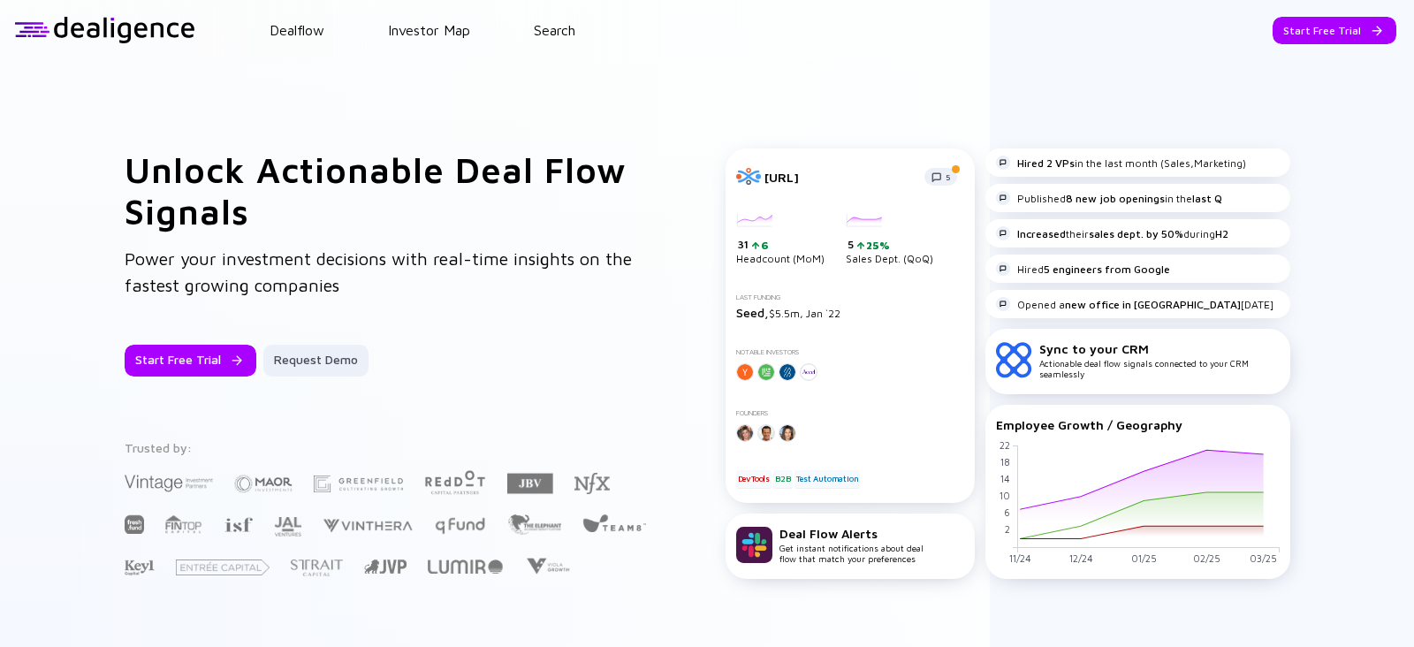
click at [545, 39] on header "Dealflow Investor Map Search Start Free Trial Dealflow Investor Map Start Free …" at bounding box center [707, 30] width 1414 height 60
click at [545, 11] on header "Dealflow Investor Map Search Start Free Trial Dealflow Investor Map Start Free …" at bounding box center [707, 30] width 1414 height 60
click at [545, 30] on link "Search" at bounding box center [555, 30] width 42 height 16
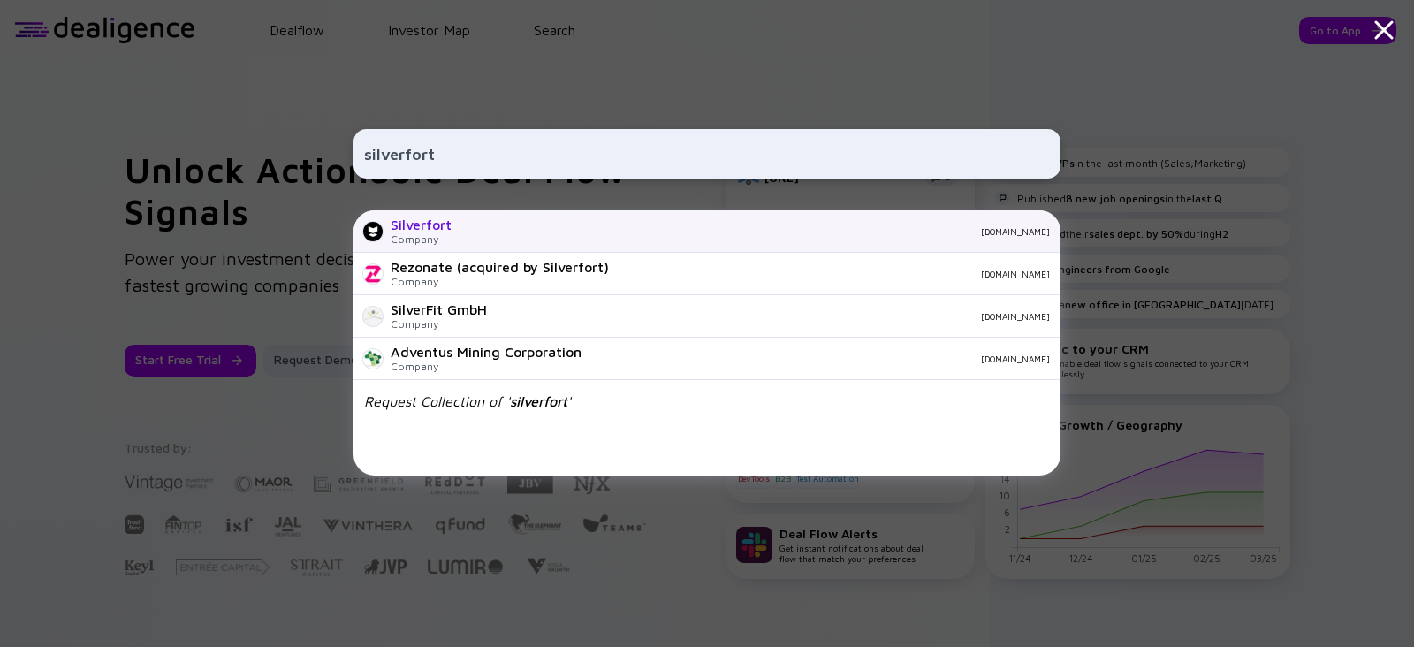
type input "silverfort"
click at [419, 232] on div "Company" at bounding box center [421, 238] width 61 height 13
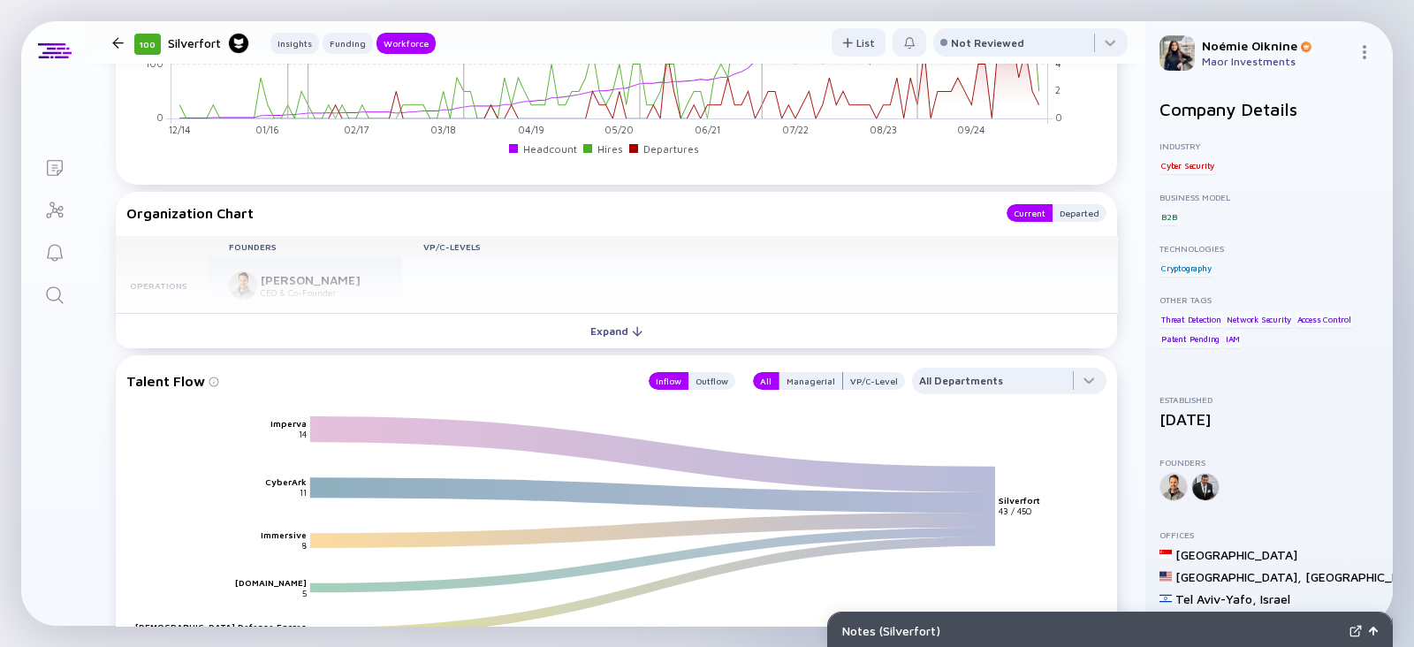
scroll to position [2143, 0]
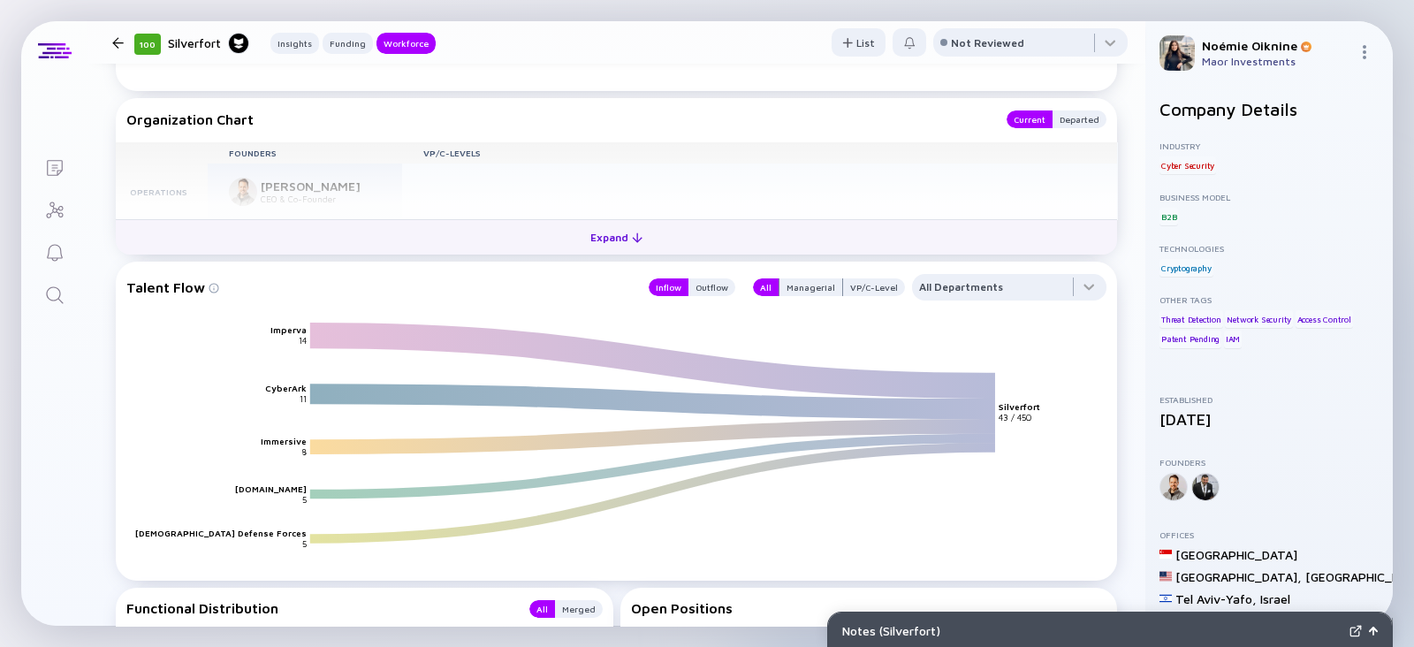
click at [695, 228] on button "Expand" at bounding box center [616, 236] width 1001 height 35
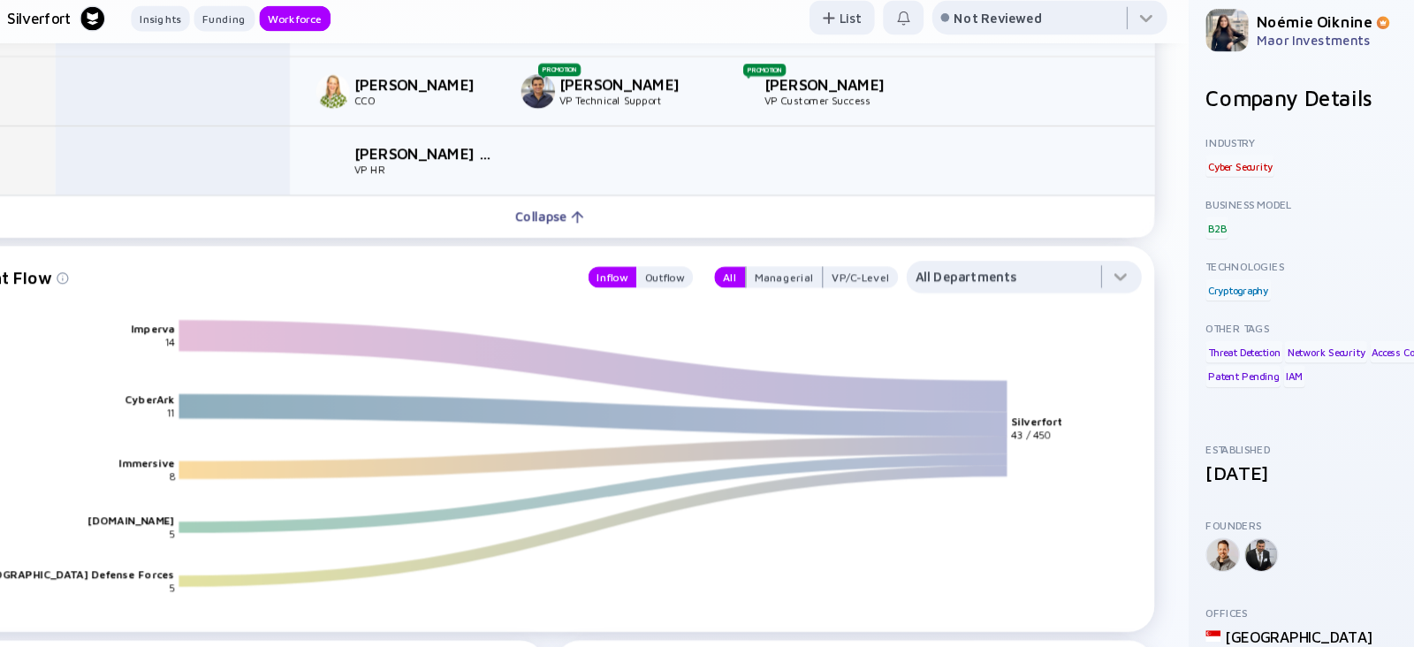
scroll to position [2786, 0]
